Goal: Transaction & Acquisition: Purchase product/service

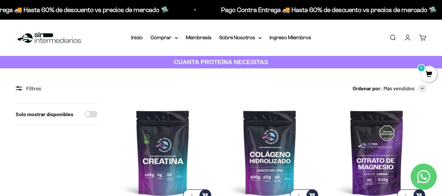
click at [94, 114] on input "Solo mostrar disponibles" at bounding box center [90, 114] width 13 height 7
checkbox input "true"
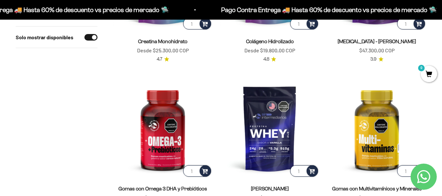
scroll to position [163, 0]
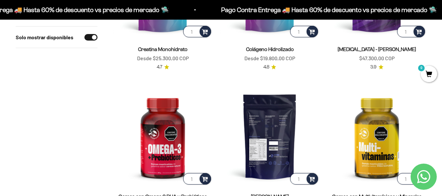
click at [281, 126] on img at bounding box center [269, 136] width 99 height 99
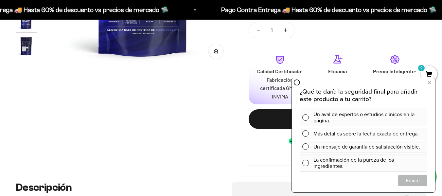
scroll to position [229, 0]
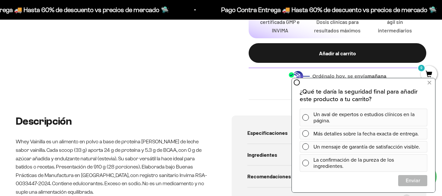
scroll to position [261, 0]
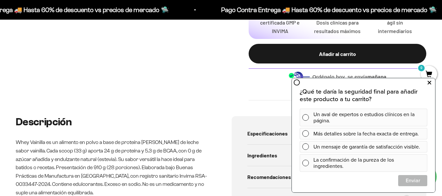
click at [429, 84] on icon at bounding box center [429, 82] width 4 height 8
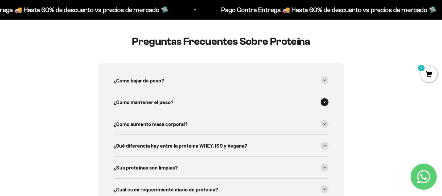
scroll to position [981, 0]
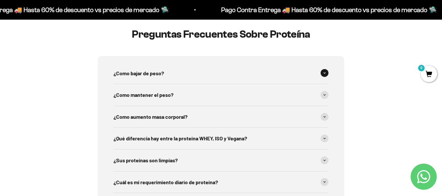
click at [324, 75] on span at bounding box center [324, 73] width 8 height 8
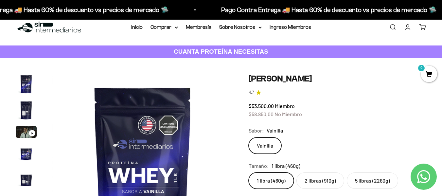
scroll to position [0, 0]
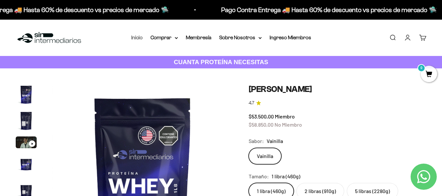
click at [140, 38] on link "Inicio" at bounding box center [136, 38] width 11 height 6
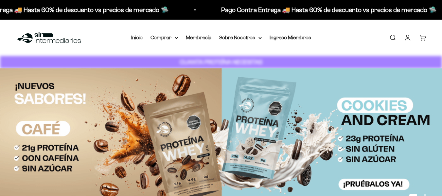
click at [175, 37] on icon at bounding box center [176, 38] width 3 height 2
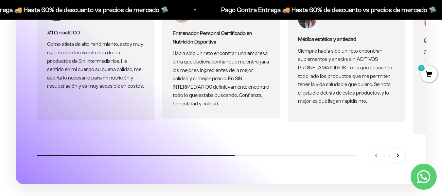
scroll to position [1798, 0]
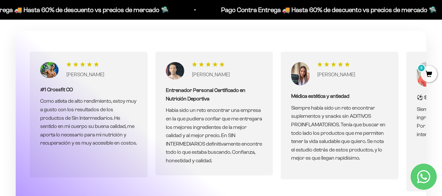
drag, startPoint x: 417, startPoint y: 117, endPoint x: 307, endPoint y: 112, distance: 110.6
click at [307, 112] on scroll-carousel "BRAYAN FAJARDO #1 Crossfit CO Como atleta de alto rendimiento, estoy muy a gust…" at bounding box center [221, 122] width 410 height 140
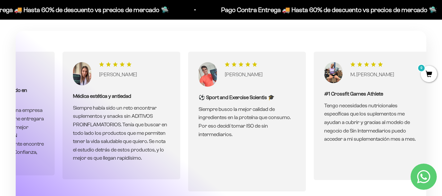
scroll to position [0, 225]
click at [204, 33] on div "BRAYAN FAJARDO #1 Crossfit CO Como atleta de alto rendimiento, estoy muy a gust…" at bounding box center [221, 136] width 410 height 210
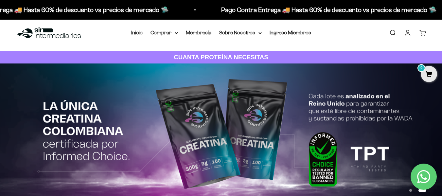
scroll to position [0, 0]
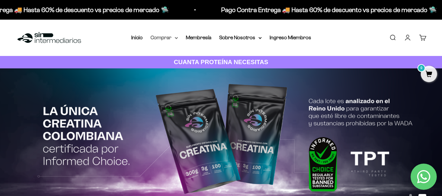
click at [162, 39] on summary "Comprar" at bounding box center [163, 37] width 27 height 8
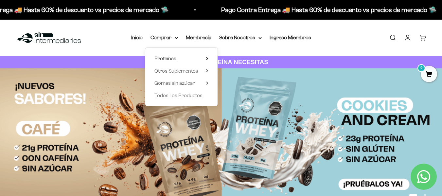
click at [180, 61] on summary "Proteínas" at bounding box center [181, 58] width 54 height 8
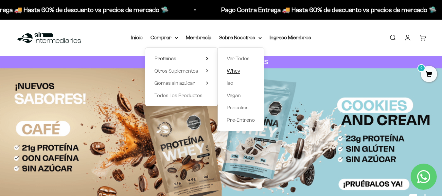
click at [245, 71] on link "Whey" at bounding box center [241, 71] width 28 height 8
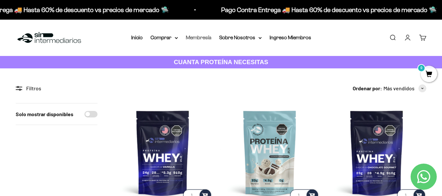
click at [210, 38] on link "Membresía" at bounding box center [198, 38] width 25 height 6
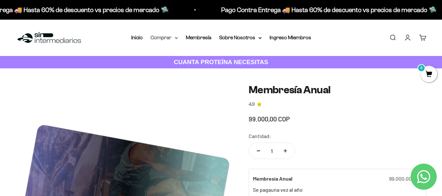
click at [166, 39] on summary "Comprar" at bounding box center [163, 37] width 27 height 8
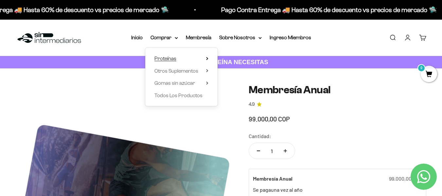
click at [184, 58] on summary "Proteínas" at bounding box center [181, 58] width 54 height 8
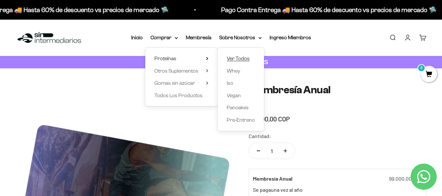
click at [235, 57] on span "Ver Todos" at bounding box center [238, 59] width 23 height 6
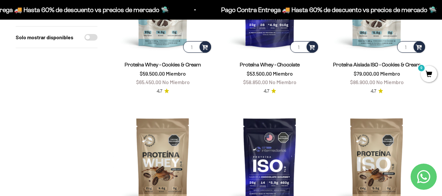
scroll to position [327, 0]
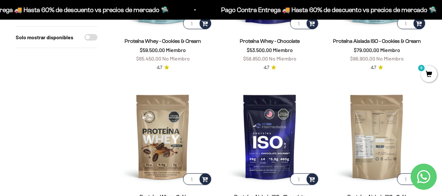
click at [382, 147] on img at bounding box center [376, 136] width 99 height 99
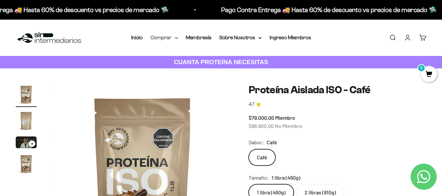
click at [173, 38] on summary "Comprar" at bounding box center [163, 37] width 27 height 8
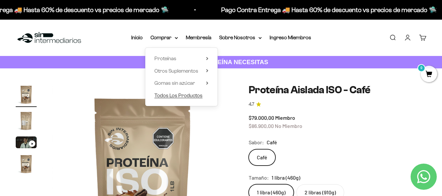
click at [194, 96] on span "Todos Los Productos" at bounding box center [178, 95] width 48 height 6
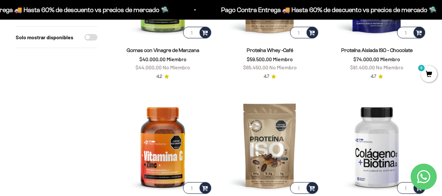
scroll to position [883, 0]
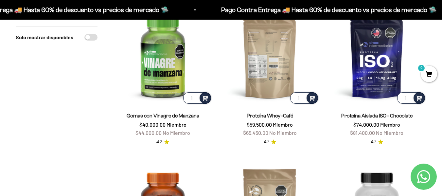
click at [280, 65] on img at bounding box center [269, 55] width 99 height 99
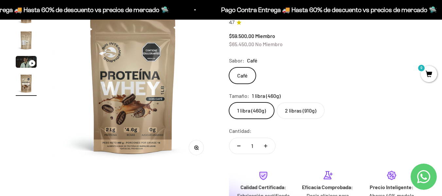
scroll to position [98, 0]
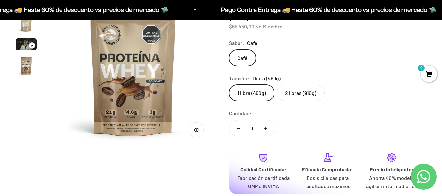
click at [297, 95] on label "2 libras (910g)" at bounding box center [301, 93] width 48 height 16
click at [229, 85] on input "2 libras (910g)" at bounding box center [228, 84] width 0 height 0
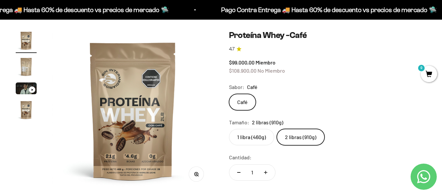
scroll to position [98, 0]
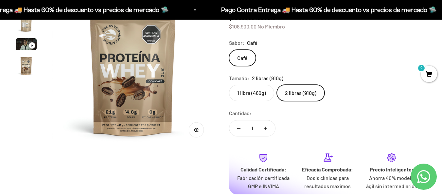
click at [249, 94] on label "1 libra (460g)" at bounding box center [251, 93] width 45 height 16
click at [229, 85] on input "1 libra (460g)" at bounding box center [228, 84] width 0 height 0
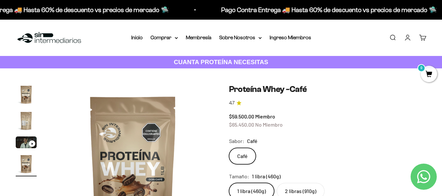
scroll to position [65, 0]
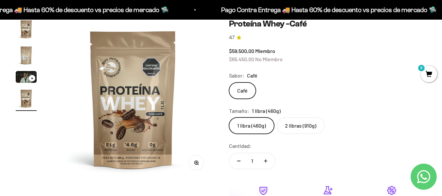
click at [143, 109] on img at bounding box center [133, 99] width 161 height 161
click at [218, 106] on div "Zoom Ir al artículo 1 Ir al artículo 2 Ir al artículo 3 Ir al artículo 4 Proteí…" at bounding box center [221, 153] width 410 height 269
click at [196, 102] on img at bounding box center [133, 99] width 161 height 161
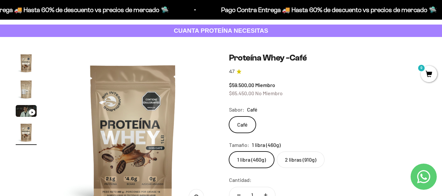
scroll to position [0, 0]
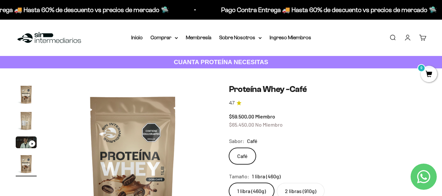
click at [132, 97] on img at bounding box center [133, 164] width 161 height 161
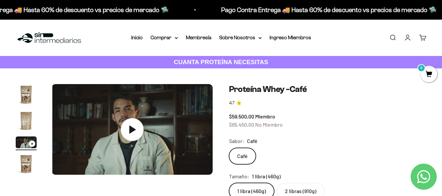
scroll to position [0, 329]
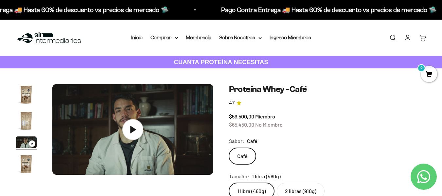
click at [22, 98] on img "Ir al artículo 1" at bounding box center [26, 94] width 21 height 21
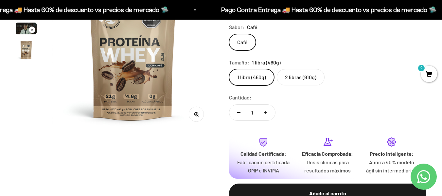
scroll to position [131, 0]
